Goal: Information Seeking & Learning: Learn about a topic

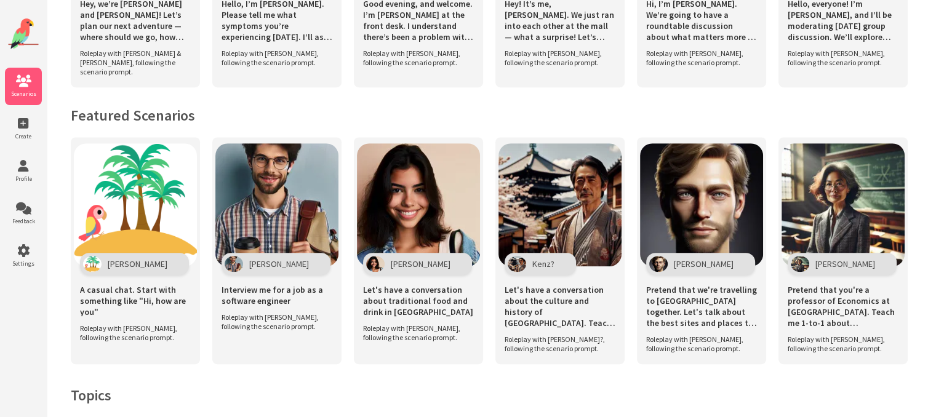
scroll to position [860, 0]
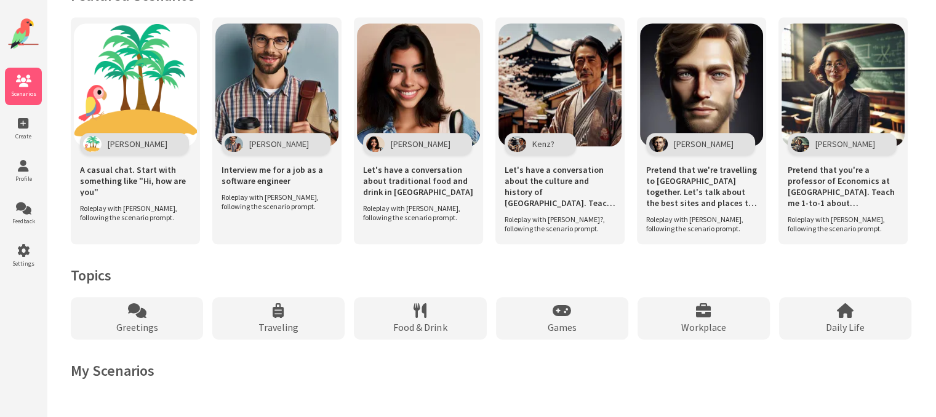
click at [129, 370] on h2 "My Scenarios" at bounding box center [491, 370] width 841 height 19
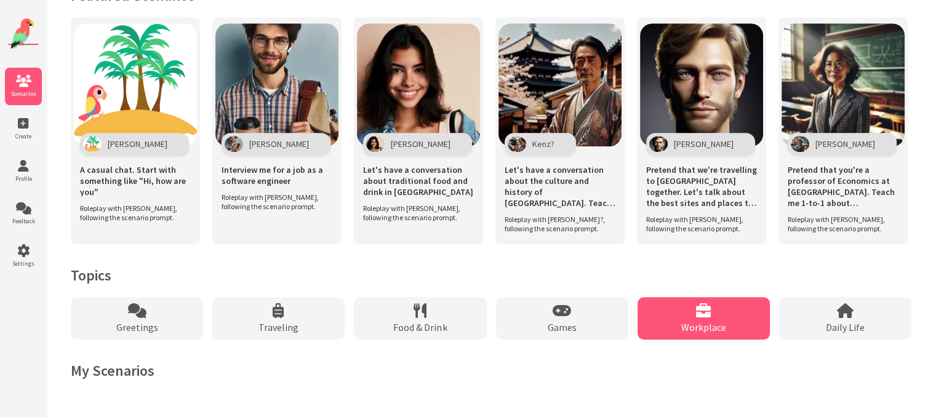
click at [719, 320] on div "Workplace" at bounding box center [704, 318] width 132 height 42
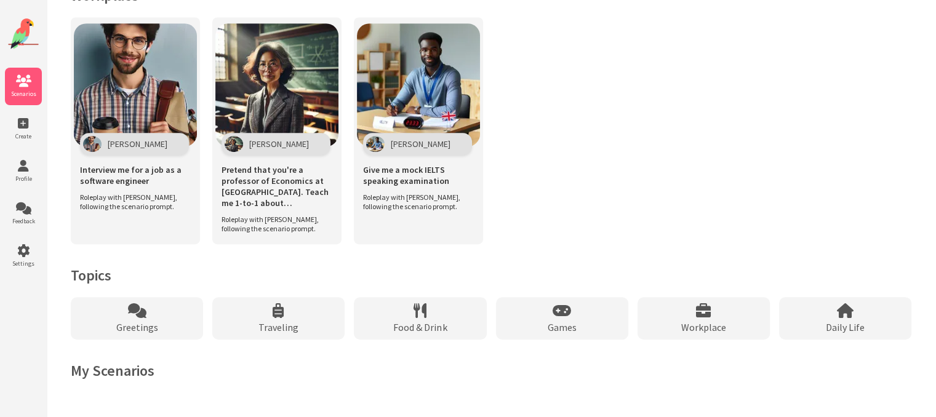
click at [128, 370] on h2 "My Scenarios" at bounding box center [491, 370] width 841 height 19
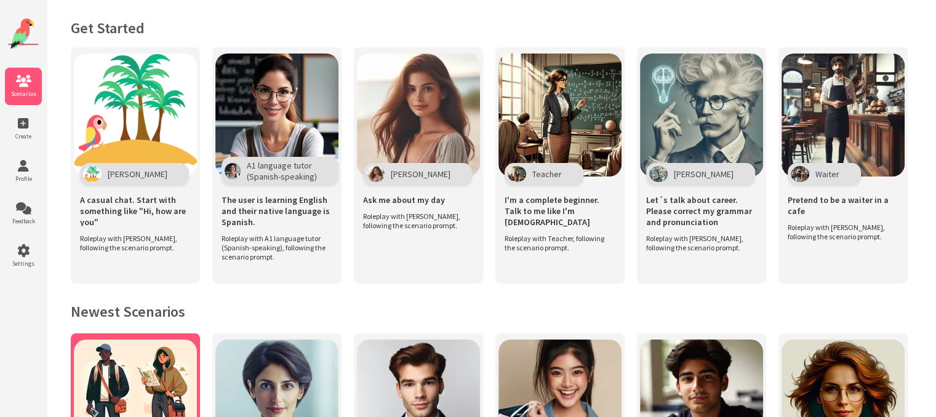
scroll to position [0, 0]
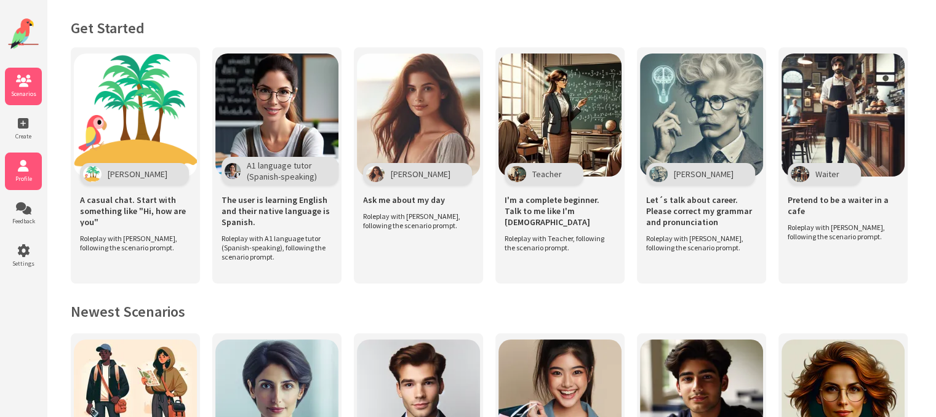
click at [23, 172] on li "Profile" at bounding box center [23, 172] width 37 height 38
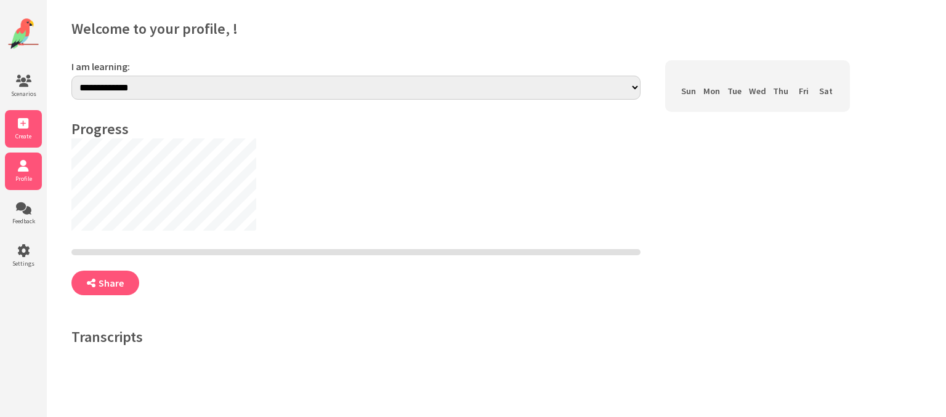
click at [17, 131] on li "Create" at bounding box center [23, 129] width 37 height 38
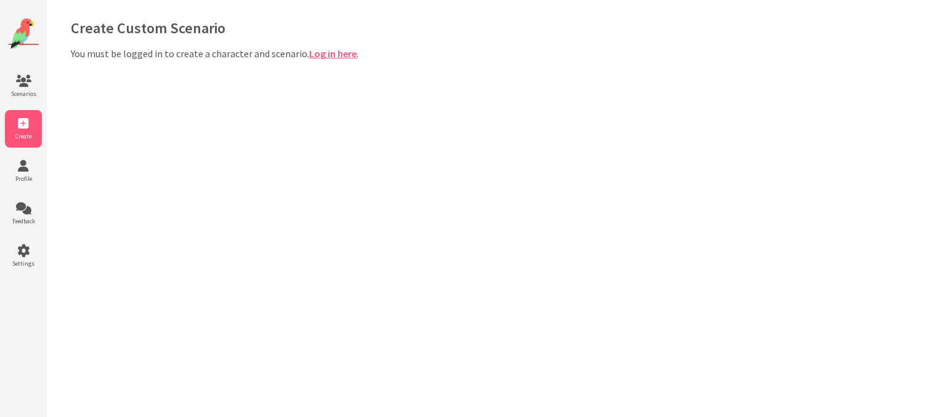
click at [347, 54] on link "Log in here" at bounding box center [332, 53] width 47 height 12
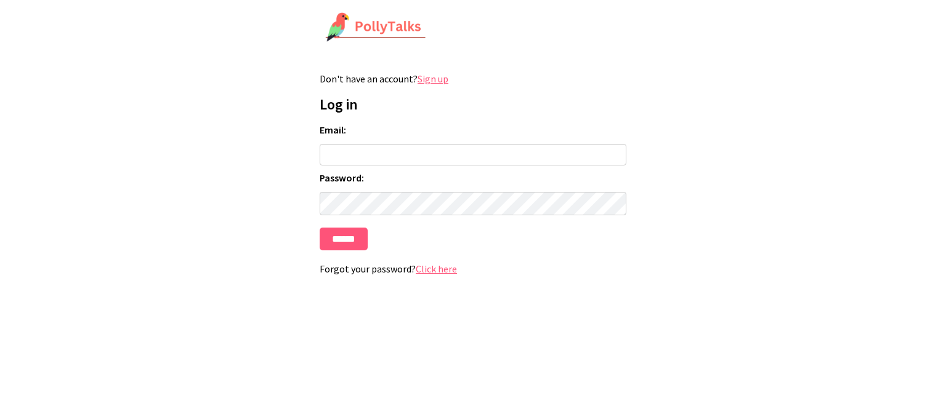
click at [377, 153] on input "Email:" at bounding box center [472, 155] width 307 height 22
type input "**********"
click at [319, 228] on input "******" at bounding box center [343, 239] width 48 height 23
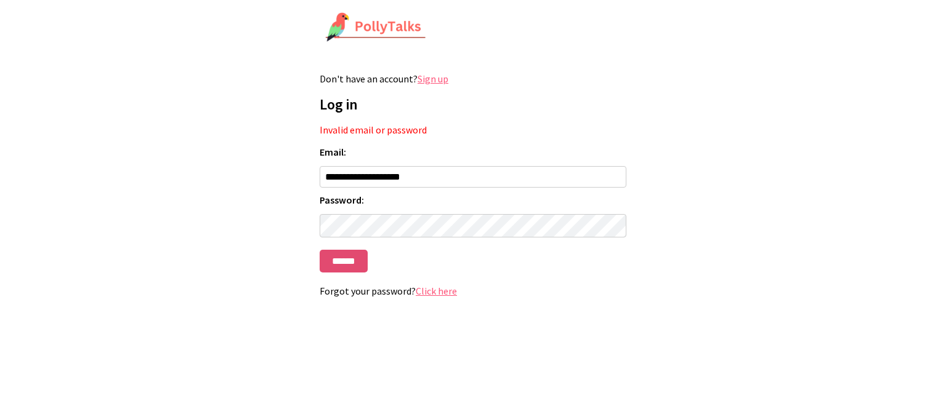
click at [355, 264] on input "******" at bounding box center [343, 261] width 48 height 23
type input "**********"
click at [319, 250] on input "******" at bounding box center [343, 261] width 48 height 23
click at [434, 291] on link "Click here" at bounding box center [436, 291] width 41 height 12
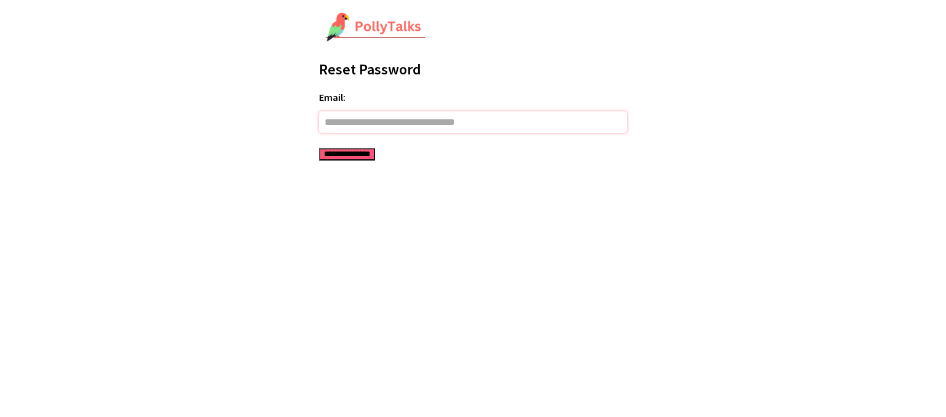
click at [394, 116] on input "Email:" at bounding box center [473, 122] width 308 height 22
type input "**********"
click at [368, 156] on input "**********" at bounding box center [347, 154] width 56 height 12
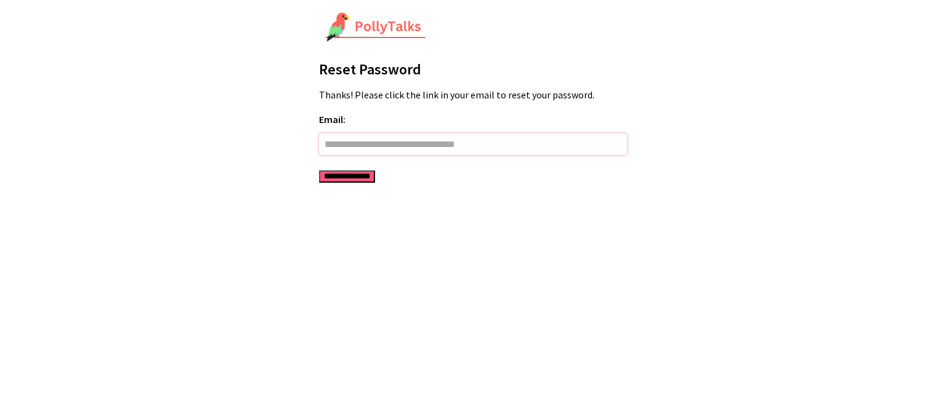
click at [356, 140] on input "Email:" at bounding box center [473, 145] width 308 height 22
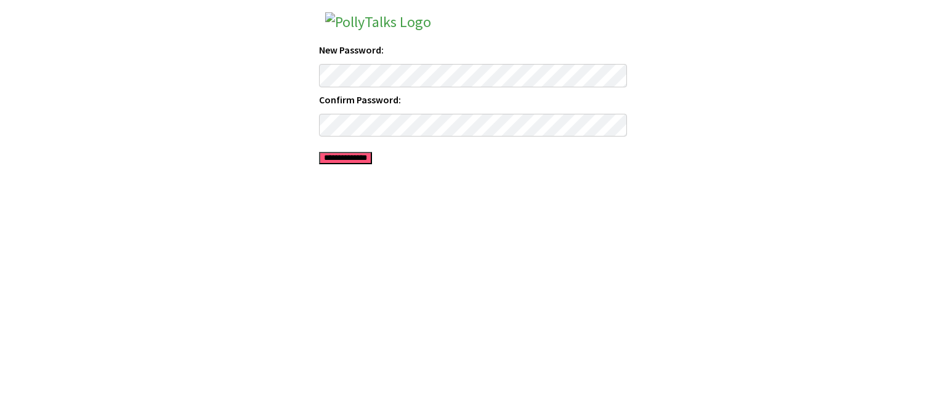
click at [372, 153] on input "**********" at bounding box center [345, 158] width 53 height 12
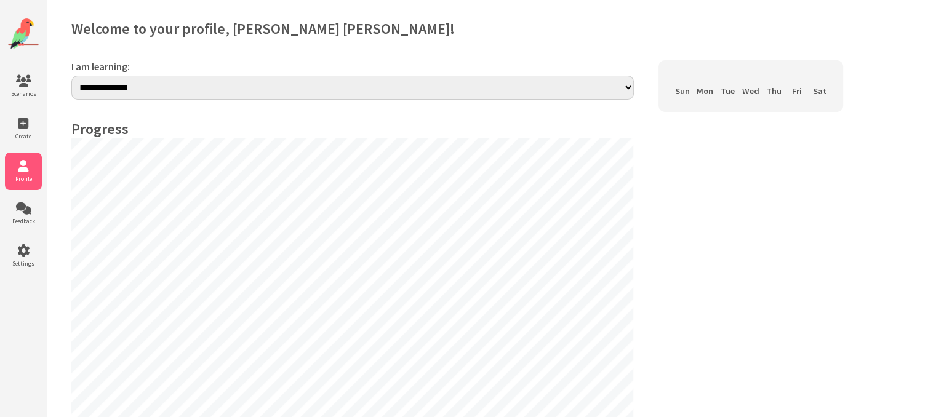
select select "**"
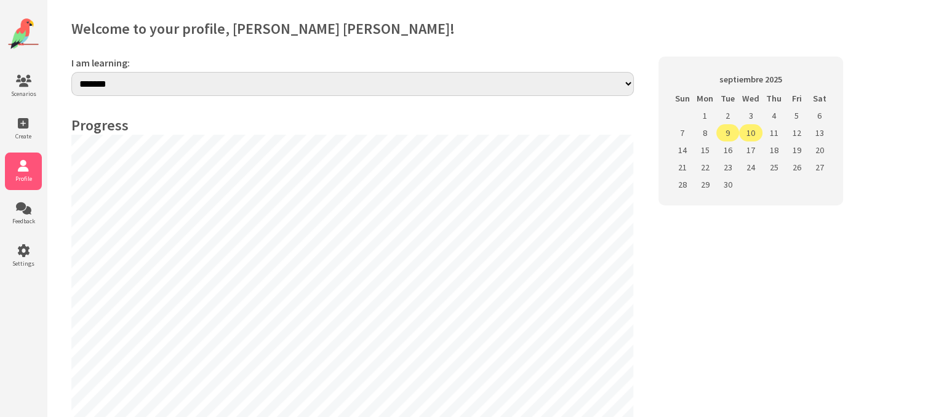
click at [22, 49] on img at bounding box center [23, 33] width 31 height 31
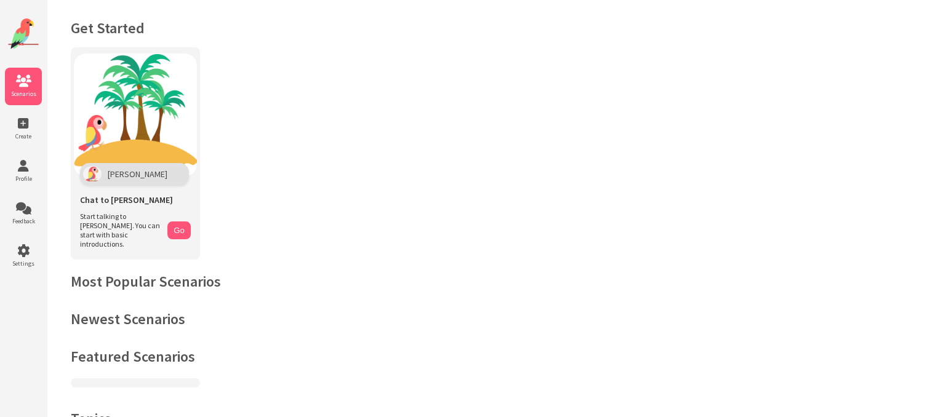
click at [16, 35] on img at bounding box center [23, 33] width 31 height 31
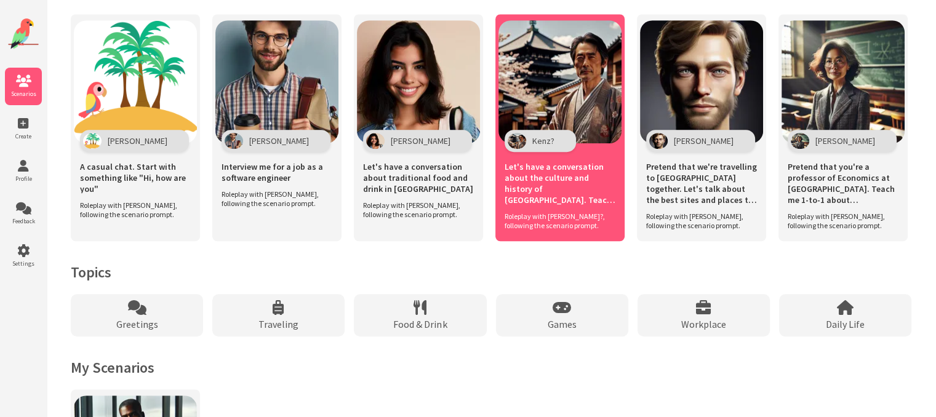
scroll to position [1083, 0]
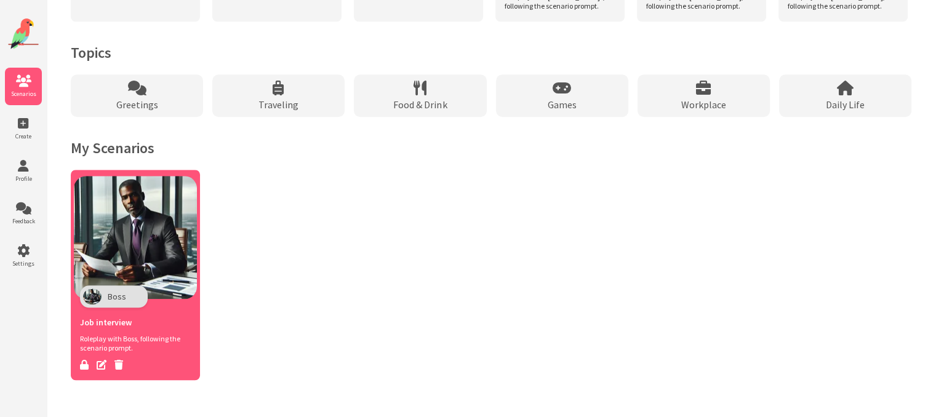
click at [173, 222] on img at bounding box center [135, 237] width 123 height 123
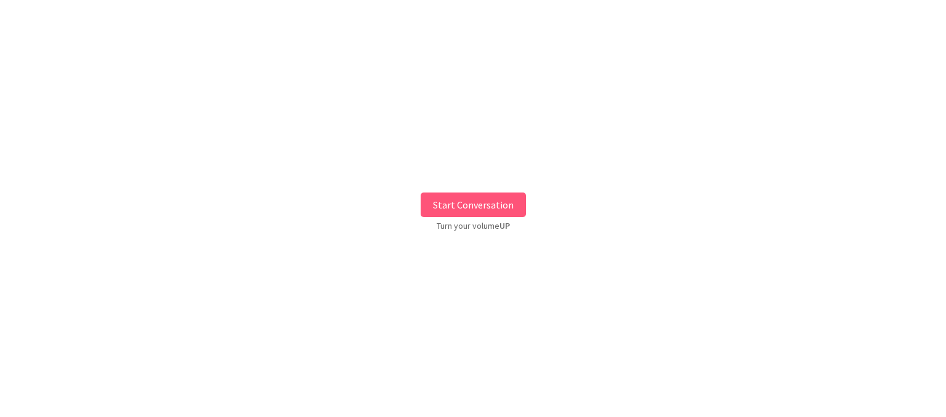
click at [471, 209] on button "Start Conversation" at bounding box center [472, 205] width 105 height 25
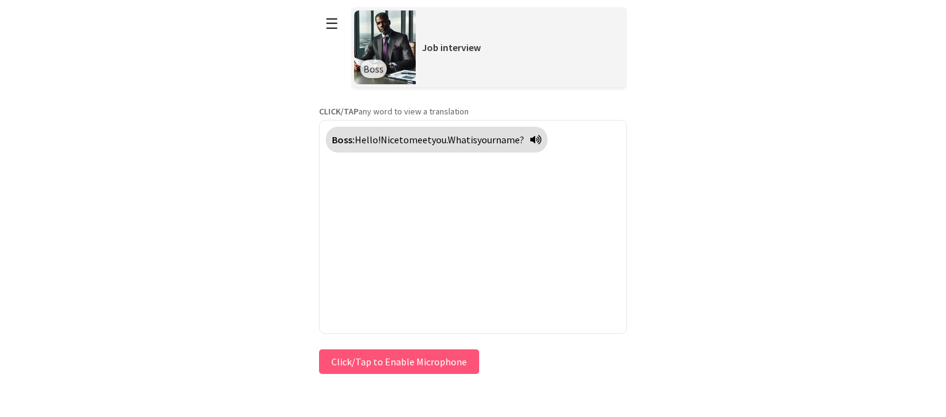
click at [401, 370] on button "Click/Tap to Enable Microphone" at bounding box center [399, 362] width 160 height 25
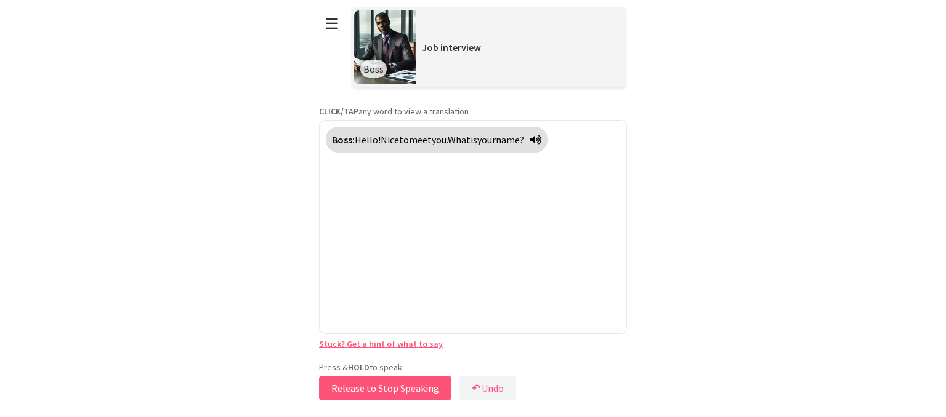
click at [402, 389] on button "Release to Stop Speaking" at bounding box center [385, 388] width 132 height 25
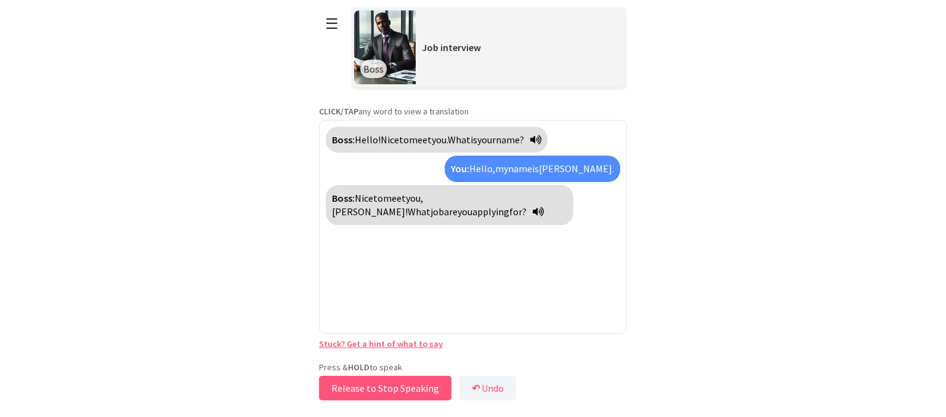
click at [405, 392] on button "Release to Stop Speaking" at bounding box center [385, 388] width 132 height 25
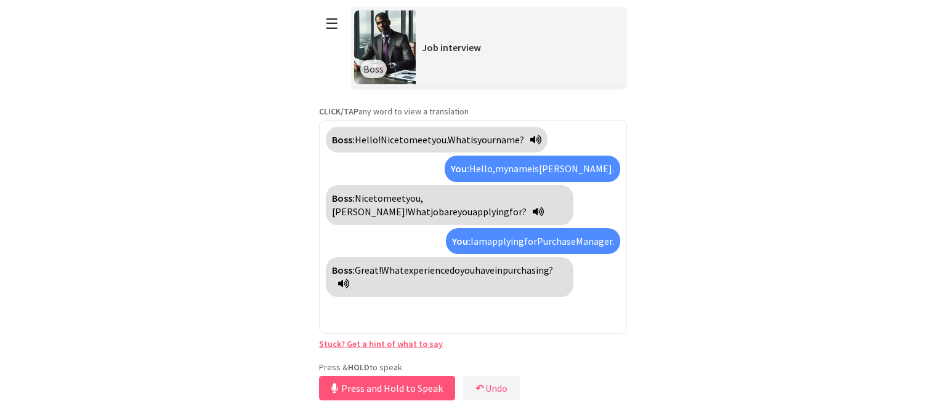
click at [414, 340] on link "Stuck? Get a hint of what to say" at bounding box center [381, 344] width 124 height 11
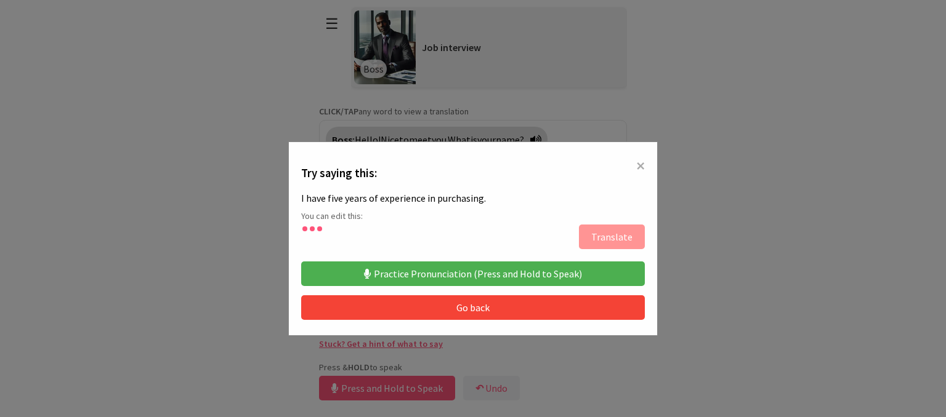
type textarea "**********"
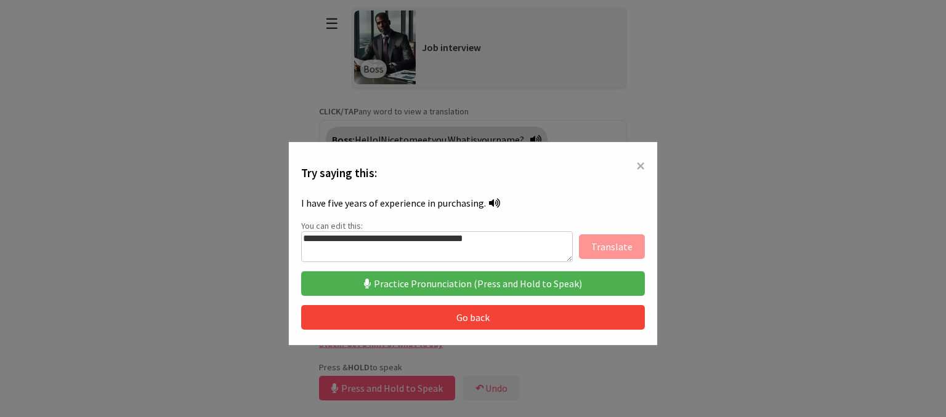
click at [473, 276] on button "Practice Pronunciation (Press and Hold to Speak)" at bounding box center [472, 283] width 343 height 25
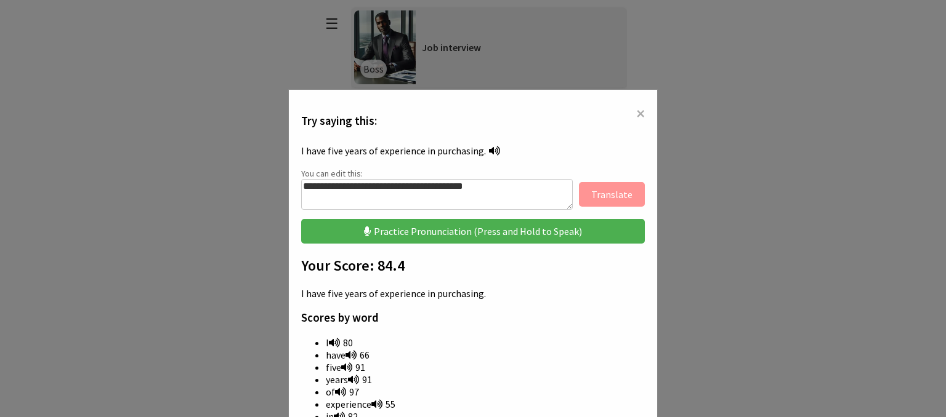
scroll to position [123, 0]
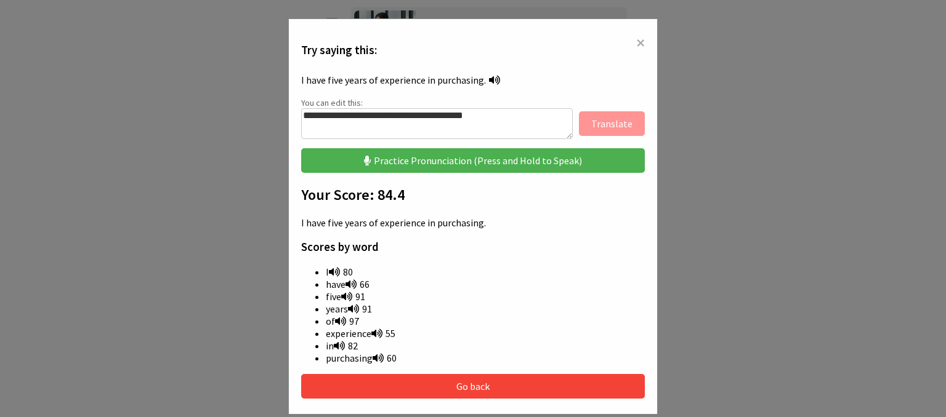
click at [485, 382] on button "Go back" at bounding box center [472, 386] width 343 height 25
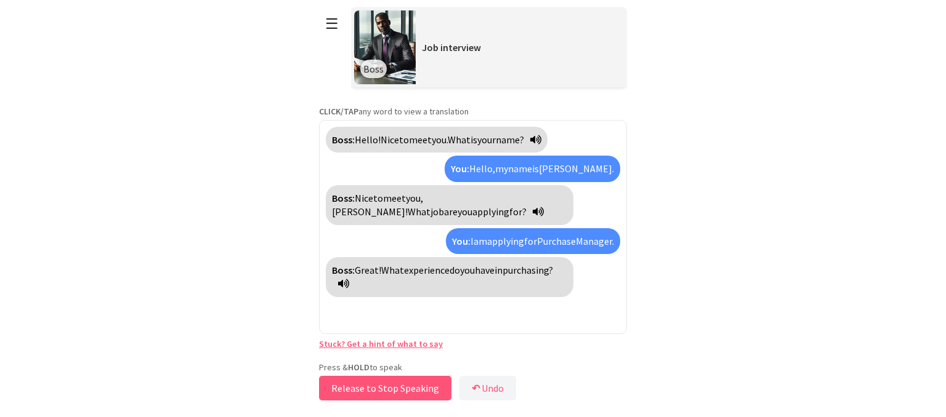
click at [412, 391] on button "Release to Stop Speaking" at bounding box center [385, 388] width 132 height 25
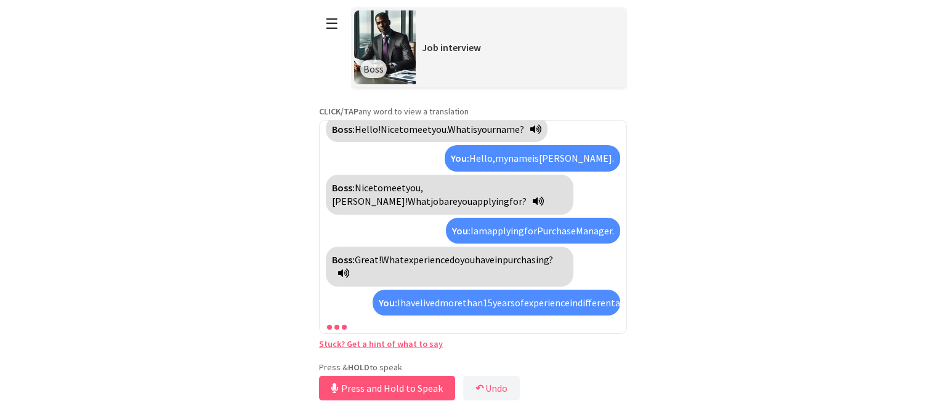
scroll to position [52, 0]
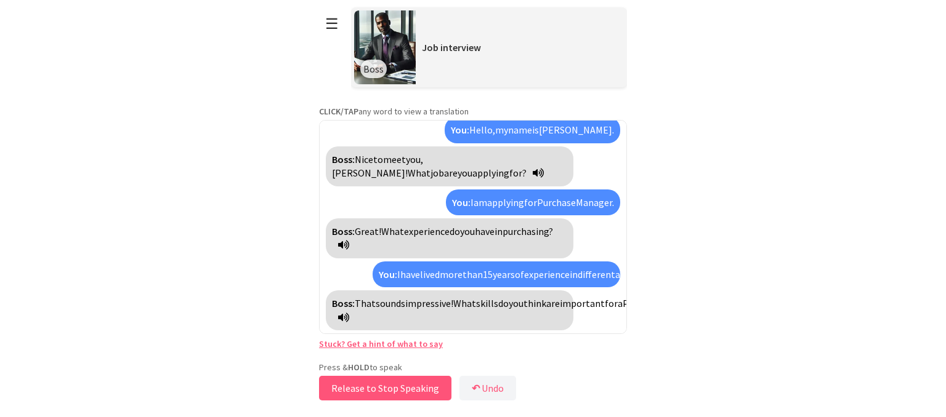
click at [410, 385] on button "Release to Stop Speaking" at bounding box center [385, 388] width 132 height 25
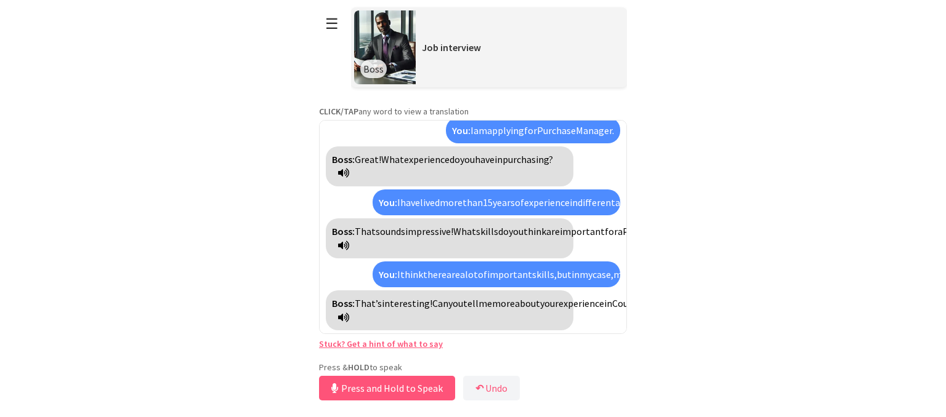
scroll to position [180, 0]
click at [424, 382] on button "Release to Stop Speaking" at bounding box center [385, 388] width 132 height 25
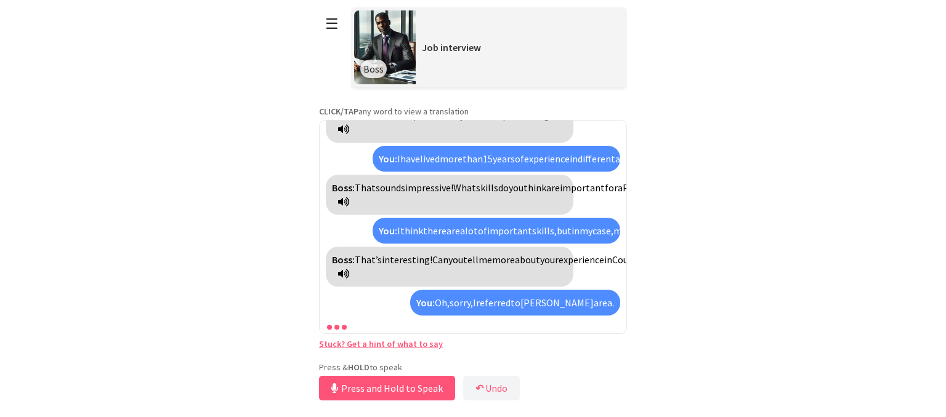
scroll to position [252, 0]
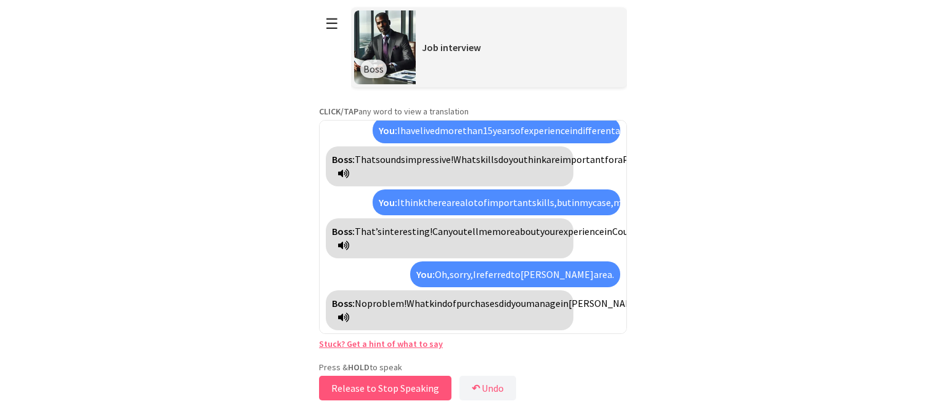
click at [424, 382] on button "Release to Stop Speaking" at bounding box center [385, 388] width 132 height 25
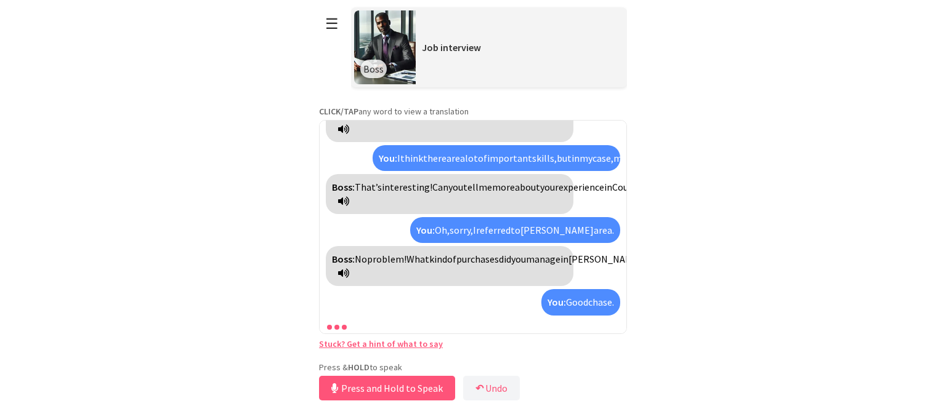
scroll to position [352, 0]
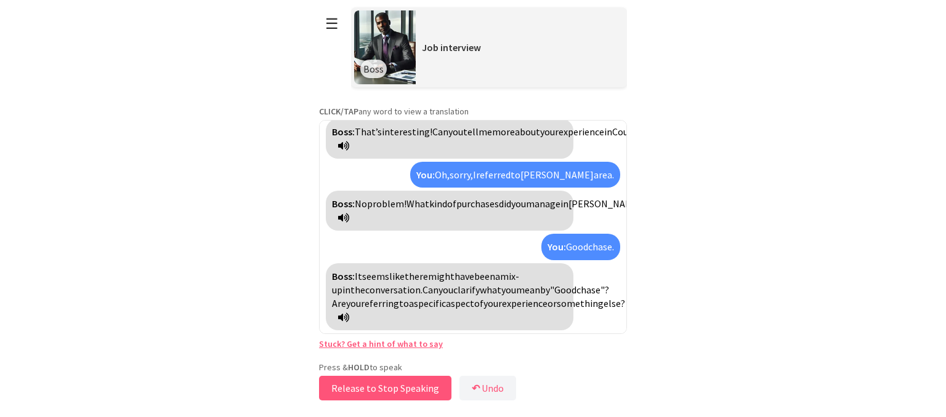
click at [420, 389] on button "Release to Stop Speaking" at bounding box center [385, 388] width 132 height 25
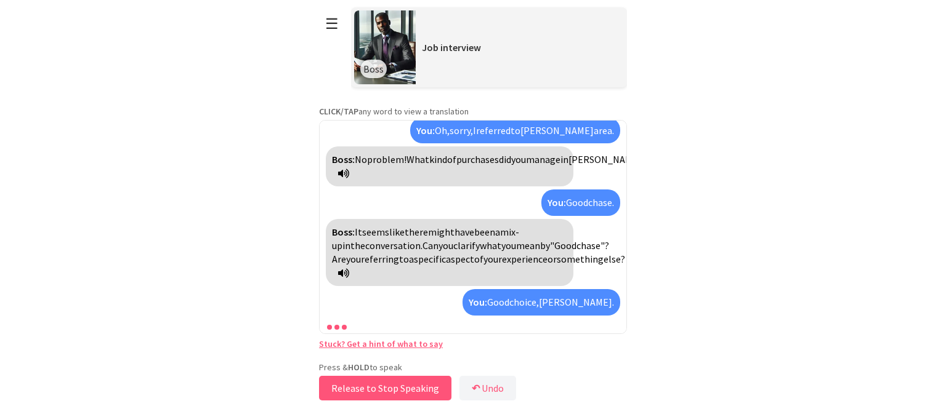
scroll to position [451, 0]
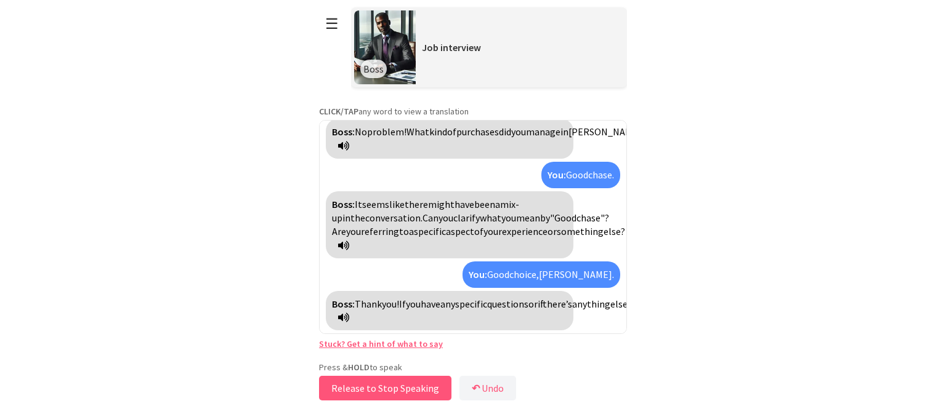
click at [427, 385] on button "Release to Stop Speaking" at bounding box center [385, 388] width 132 height 25
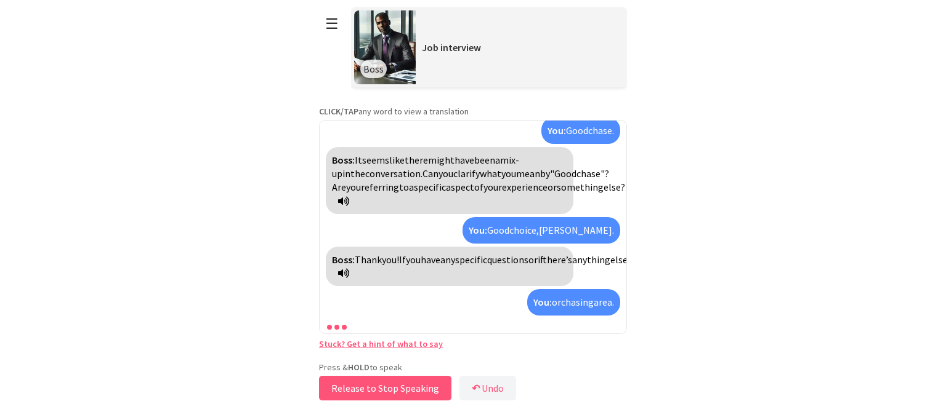
scroll to position [579, 0]
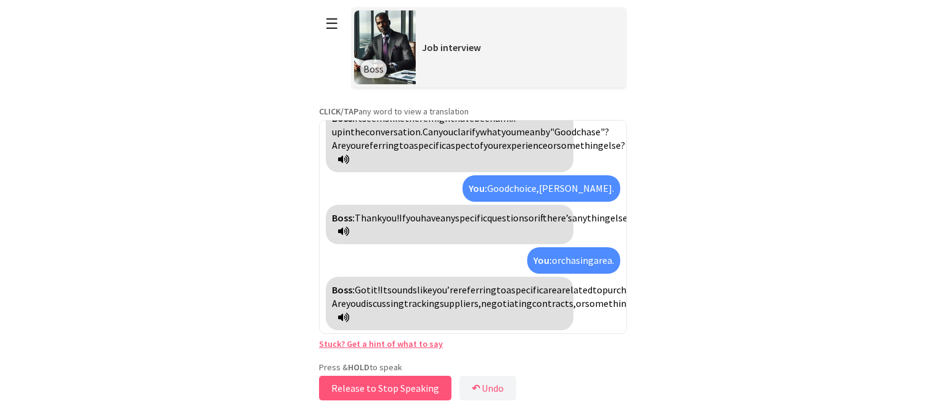
click at [427, 386] on button "Release to Stop Speaking" at bounding box center [385, 388] width 132 height 25
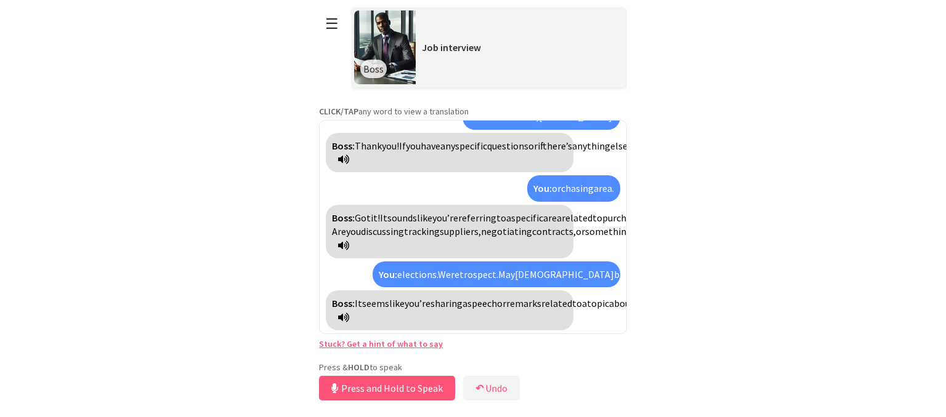
scroll to position [858, 0]
click at [421, 382] on button "Release to Stop Speaking" at bounding box center [385, 388] width 132 height 25
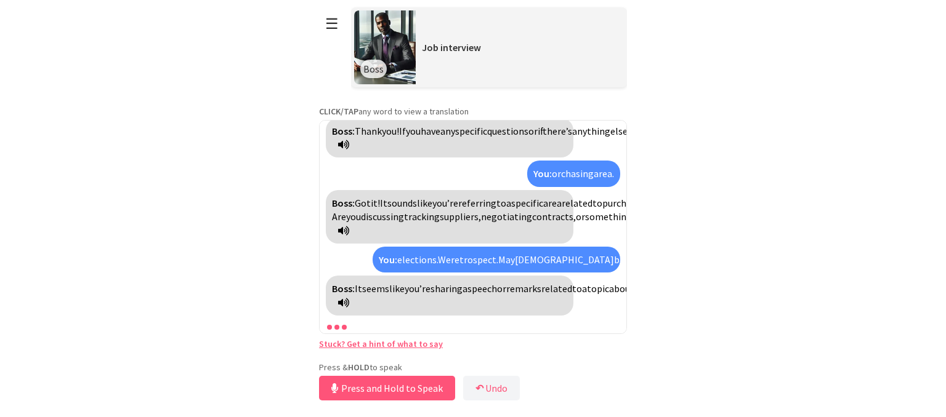
scroll to position [902, 0]
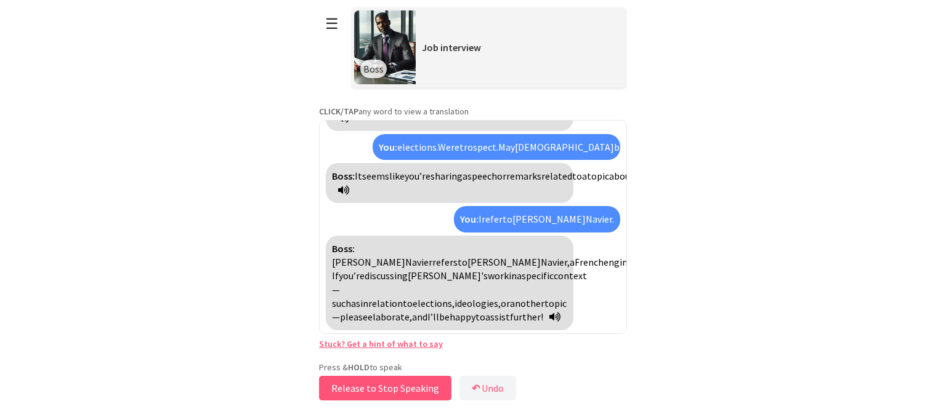
click at [421, 381] on button "Release to Stop Speaking" at bounding box center [385, 388] width 132 height 25
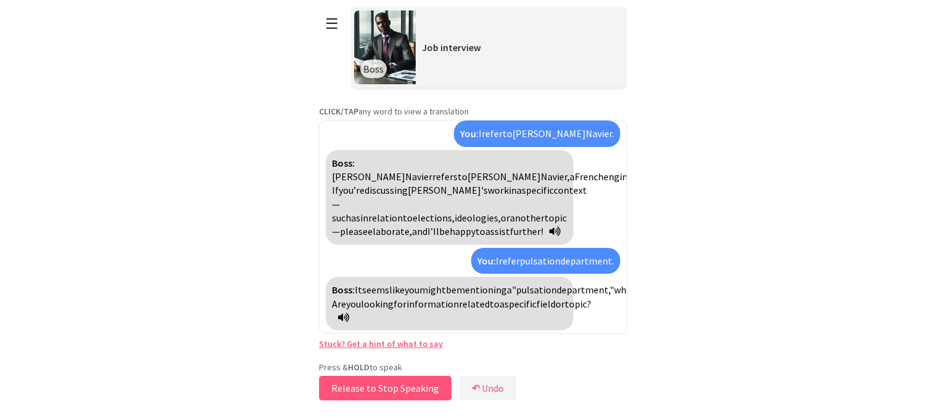
scroll to position [1209, 0]
click at [421, 381] on button "Release to Stop Speaking" at bounding box center [385, 388] width 132 height 25
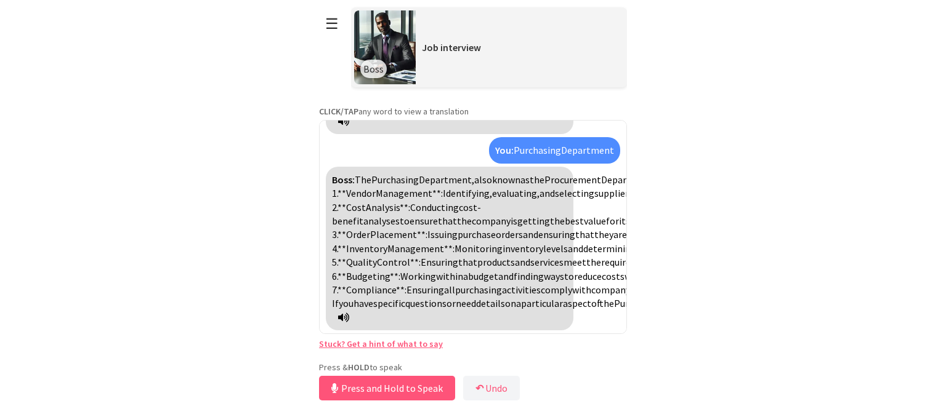
scroll to position [1536, 0]
click at [414, 385] on button "Release to Stop Speaking" at bounding box center [385, 388] width 132 height 25
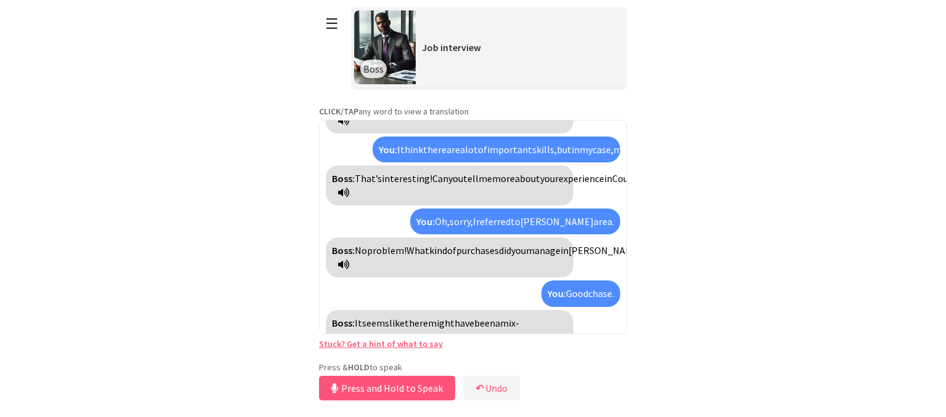
scroll to position [266, 0]
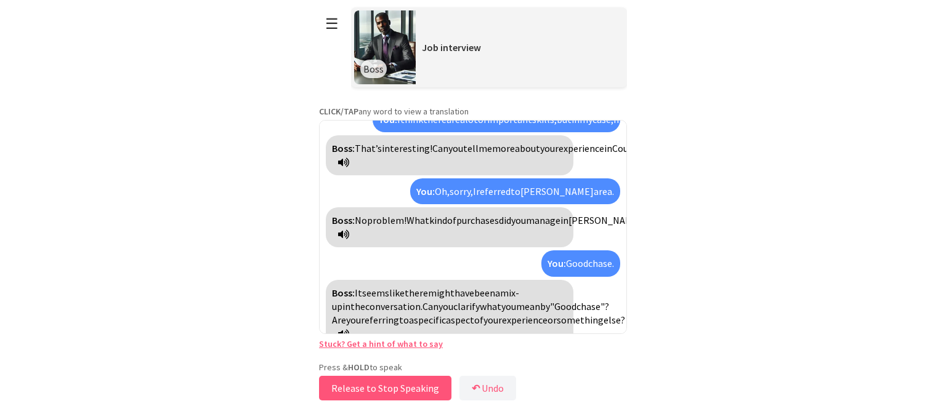
click at [419, 390] on button "Release to Stop Speaking" at bounding box center [385, 388] width 132 height 25
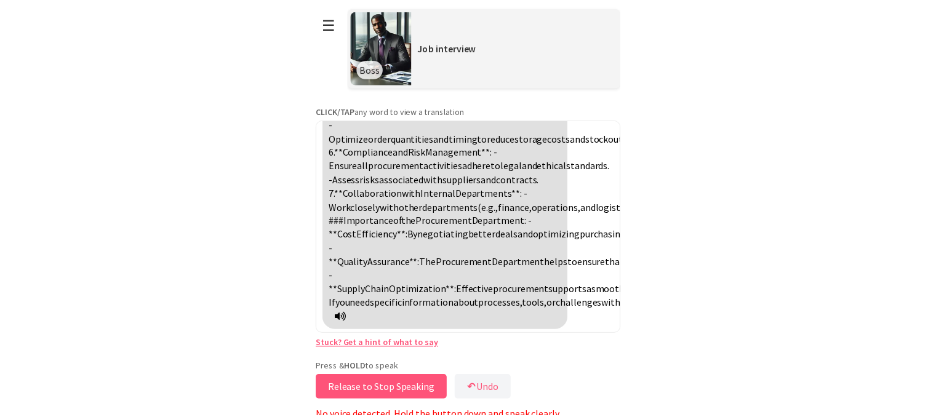
scroll to position [2236, 0]
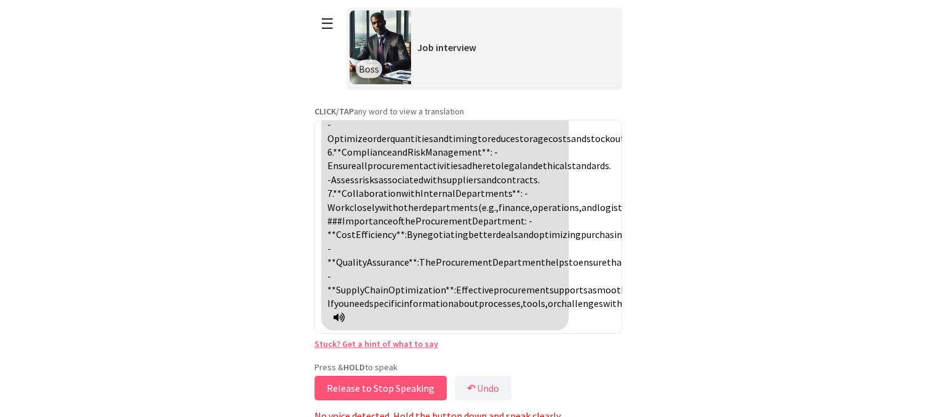
click at [419, 390] on button "Release to Stop Speaking" at bounding box center [381, 388] width 132 height 25
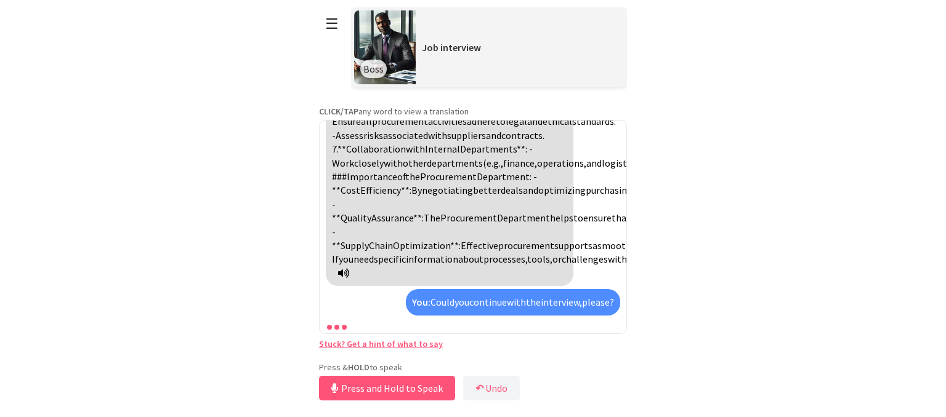
scroll to position [2377, 0]
